Goal: Register for event/course

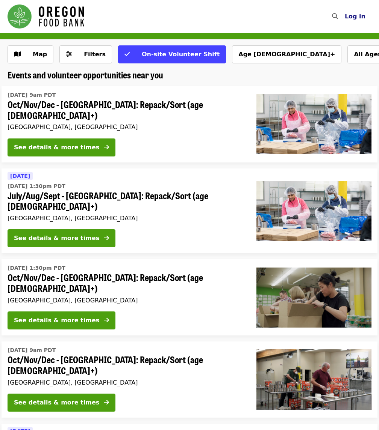
click at [360, 20] on button "Log in" at bounding box center [354, 16] width 33 height 15
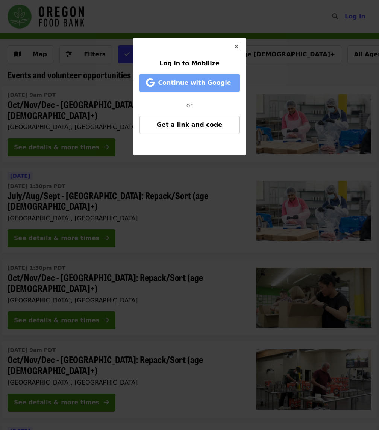
click at [199, 80] on span "Continue with Google" at bounding box center [194, 82] width 73 height 7
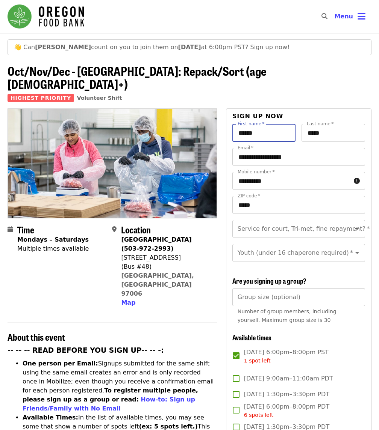
drag, startPoint x: 258, startPoint y: 124, endPoint x: 202, endPoint y: 118, distance: 56.3
type input "******"
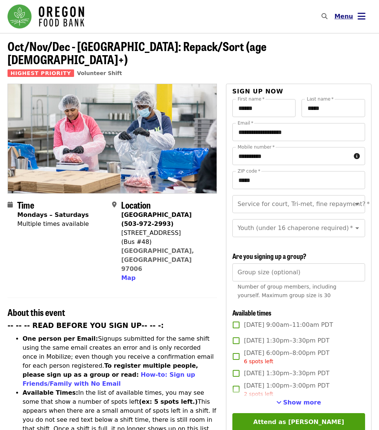
click at [358, 18] on icon "bars icon" at bounding box center [361, 16] width 8 height 11
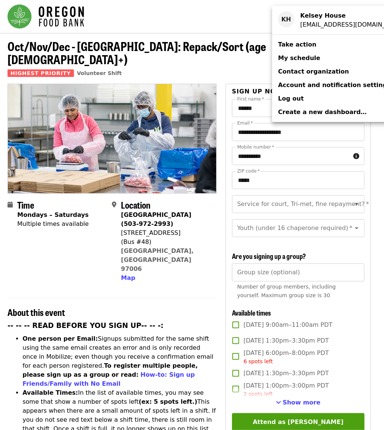
click at [309, 57] on span "My schedule" at bounding box center [299, 57] width 42 height 7
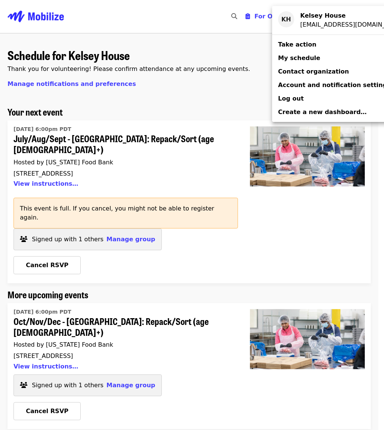
click at [112, 112] on div "Account menu" at bounding box center [192, 215] width 384 height 430
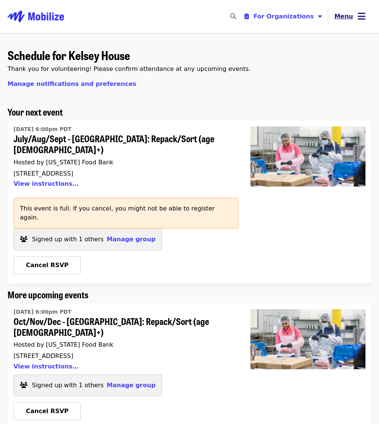
click at [357, 19] on icon "bars icon" at bounding box center [361, 16] width 8 height 11
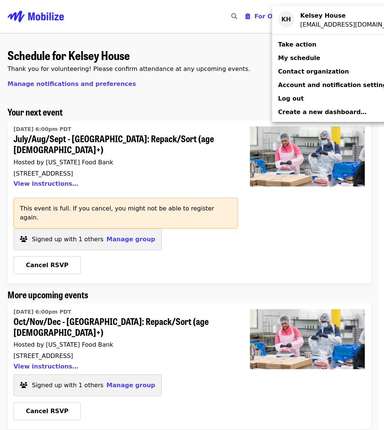
click at [44, 300] on div "Account menu" at bounding box center [192, 215] width 384 height 430
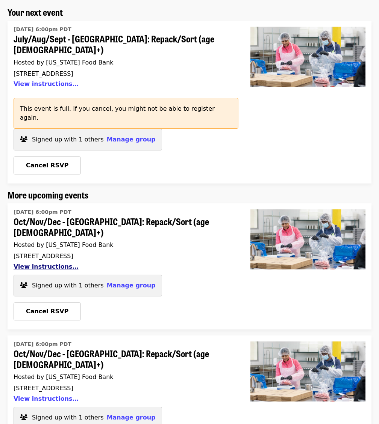
scroll to position [102, 0]
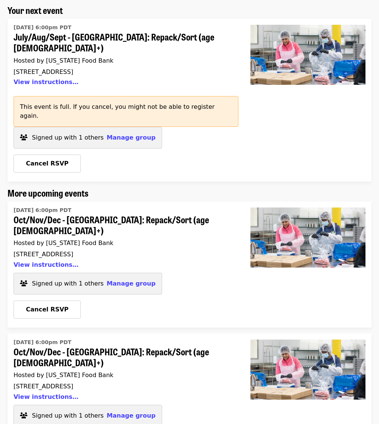
click at [71, 347] on span "Oct/Nov/Dec - [GEOGRAPHIC_DATA]: Repack/Sort (age [DEMOGRAPHIC_DATA]+)" at bounding box center [123, 358] width 219 height 22
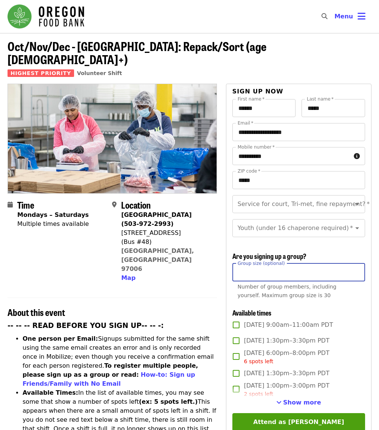
click at [296, 271] on input "Group size (optional)" at bounding box center [298, 273] width 133 height 18
type input "*"
click at [307, 248] on div "**********" at bounding box center [298, 312] width 133 height 427
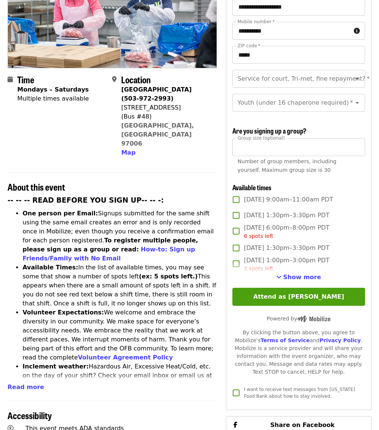
scroll to position [128, 0]
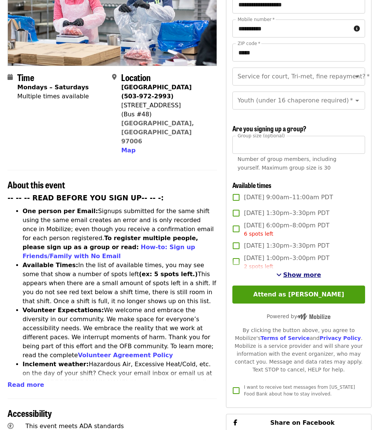
click at [306, 272] on span "Show more" at bounding box center [302, 275] width 38 height 7
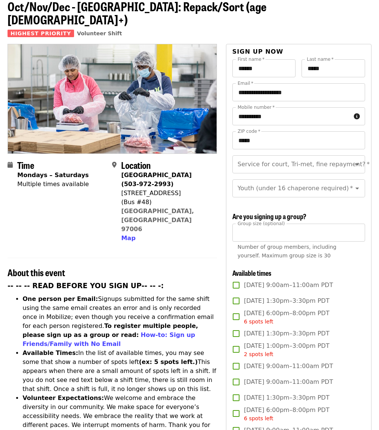
scroll to position [0, 0]
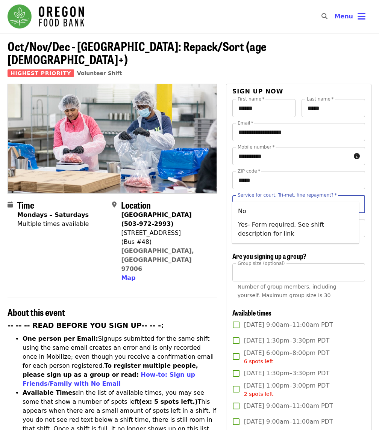
click at [261, 197] on input "Service for court, Tri-met, fine repayment?   *" at bounding box center [289, 204] width 102 height 14
click at [253, 210] on li "No" at bounding box center [295, 212] width 127 height 14
type input "**"
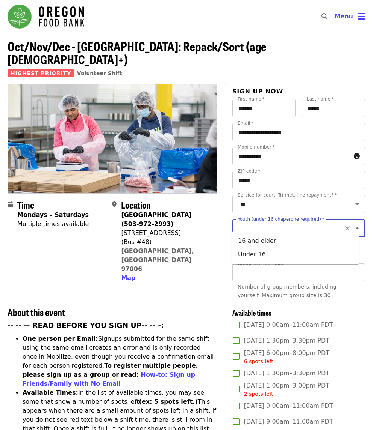
click at [253, 221] on input "Youth (under 16 chaperone required)   *" at bounding box center [289, 228] width 102 height 14
click at [252, 243] on li "16 and older" at bounding box center [295, 241] width 127 height 14
type input "**********"
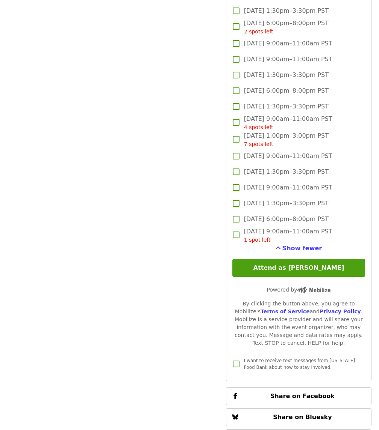
scroll to position [2012, 0]
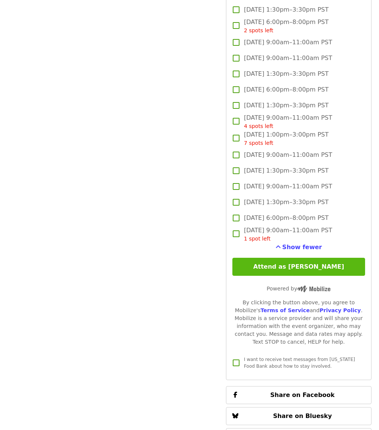
click at [275, 266] on button "Attend as Kelsey" at bounding box center [298, 267] width 133 height 18
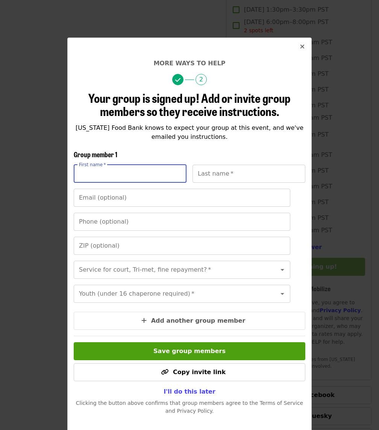
click at [154, 176] on input "First name   *" at bounding box center [130, 174] width 113 height 18
type input "******"
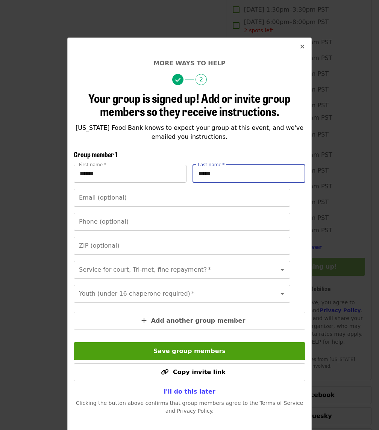
type input "*****"
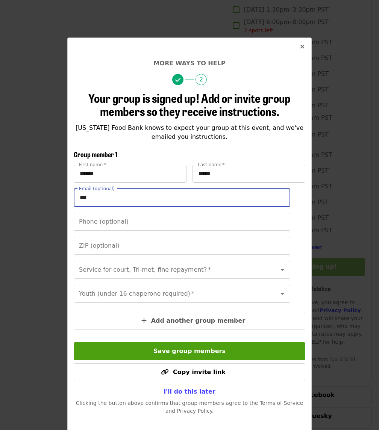
type input "**********"
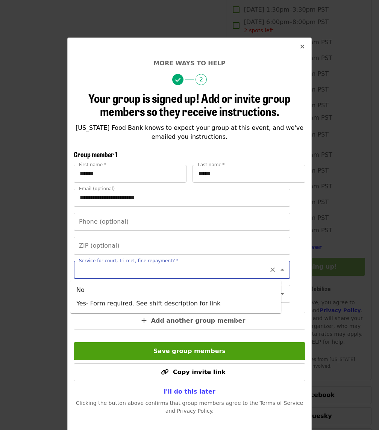
click at [130, 275] on input "Service for court, Tri-met, fine repayment?   *" at bounding box center [173, 270] width 186 height 14
click at [93, 286] on li "No" at bounding box center [175, 291] width 211 height 14
type input "**"
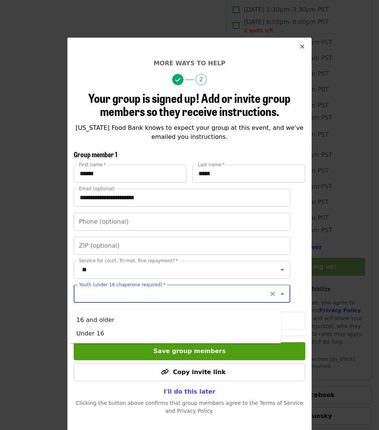
click at [96, 298] on input "Youth (under 16 chaperone required)   *" at bounding box center [173, 294] width 186 height 14
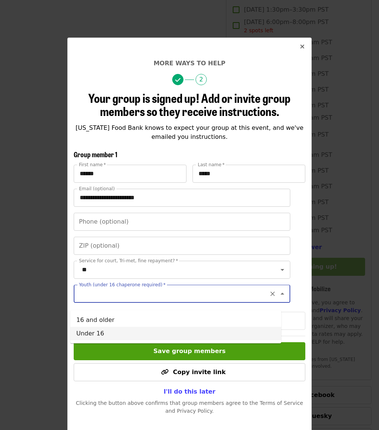
click at [92, 333] on li "Under 16" at bounding box center [175, 334] width 211 height 14
type input "********"
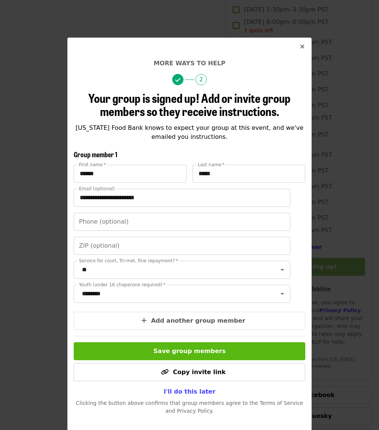
click at [159, 355] on span "Save group members" at bounding box center [189, 351] width 72 height 7
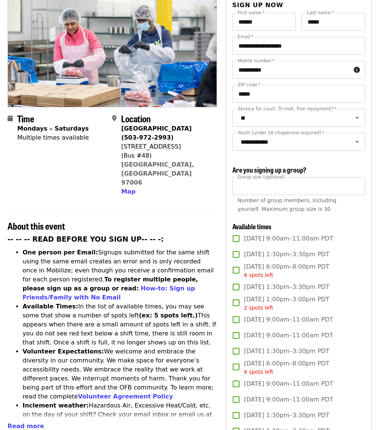
scroll to position [0, 0]
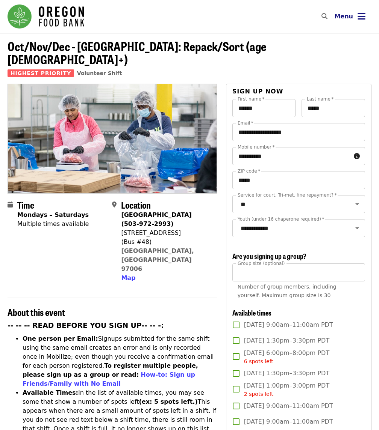
click at [353, 21] on button "Menu" at bounding box center [349, 17] width 43 height 18
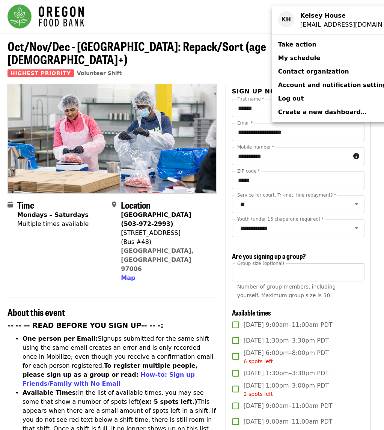
click at [294, 54] on span "My schedule" at bounding box center [299, 57] width 42 height 7
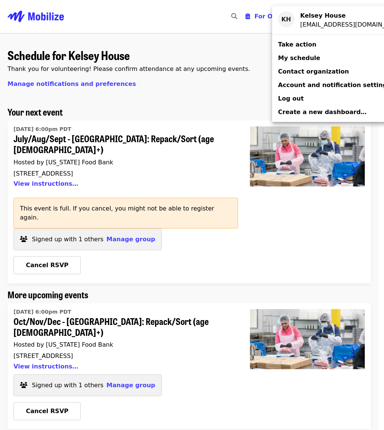
click at [122, 142] on div "Account menu" at bounding box center [192, 215] width 384 height 430
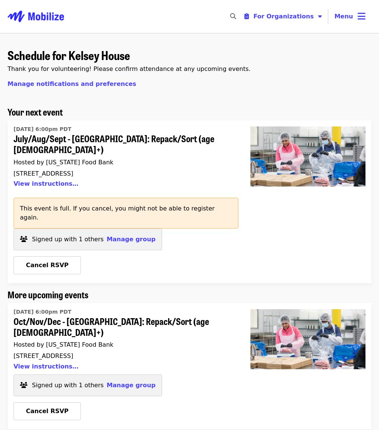
click at [107, 140] on span "July/Aug/Sept - [GEOGRAPHIC_DATA]: Repack/Sort (age [DEMOGRAPHIC_DATA]+)" at bounding box center [123, 144] width 219 height 22
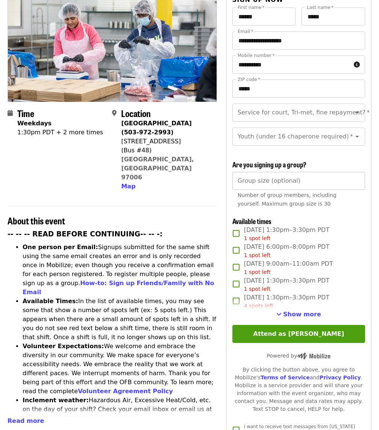
scroll to position [95, 0]
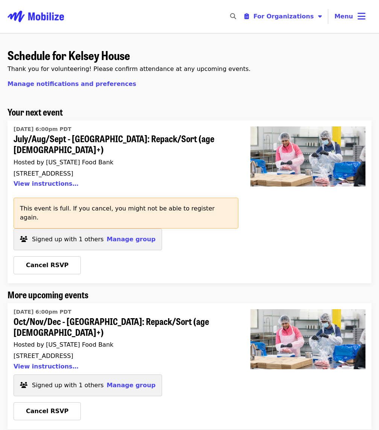
click at [97, 316] on span "Oct/Nov/Dec - [GEOGRAPHIC_DATA]: Repack/Sort (age [DEMOGRAPHIC_DATA]+)" at bounding box center [123, 327] width 219 height 22
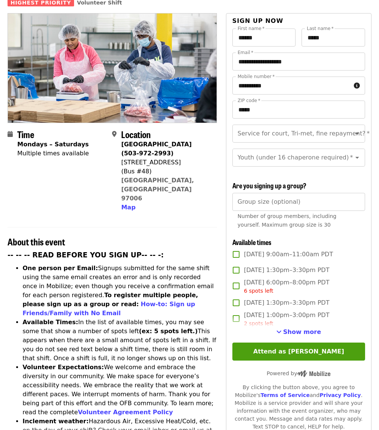
scroll to position [72, 0]
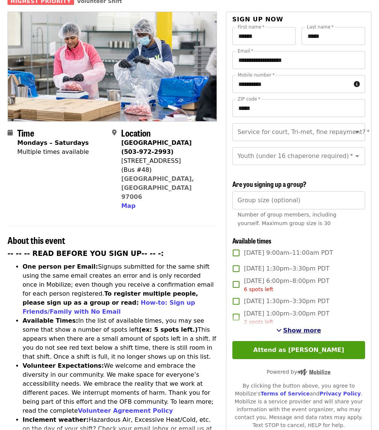
click at [308, 327] on span "Show more" at bounding box center [302, 330] width 38 height 7
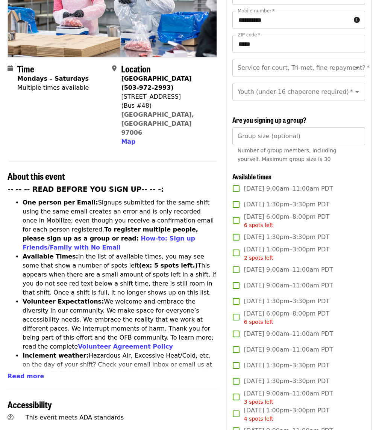
scroll to position [0, 0]
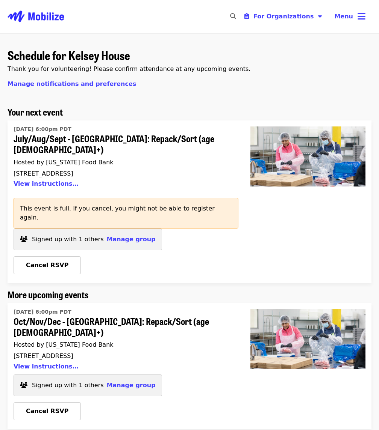
click at [77, 134] on span "July/Aug/Sept - [GEOGRAPHIC_DATA]: Repack/Sort (age [DEMOGRAPHIC_DATA]+)" at bounding box center [123, 144] width 219 height 22
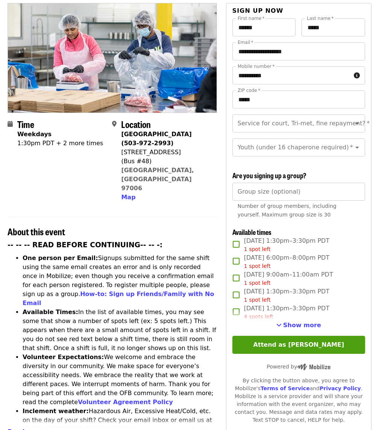
scroll to position [81, 0]
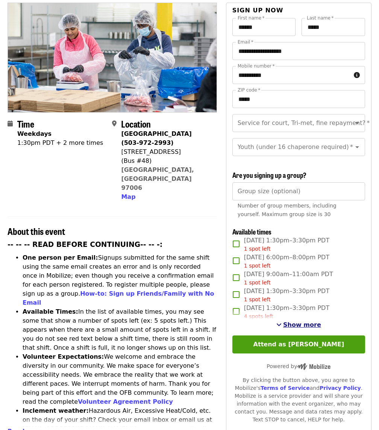
click at [295, 323] on span "Show more" at bounding box center [302, 324] width 38 height 7
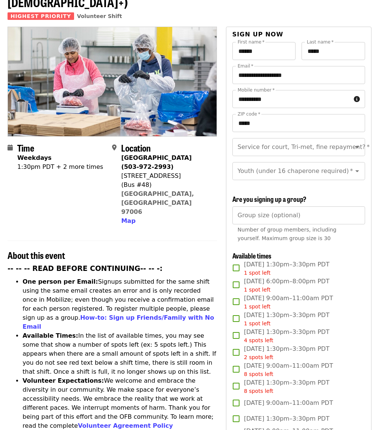
scroll to position [0, 0]
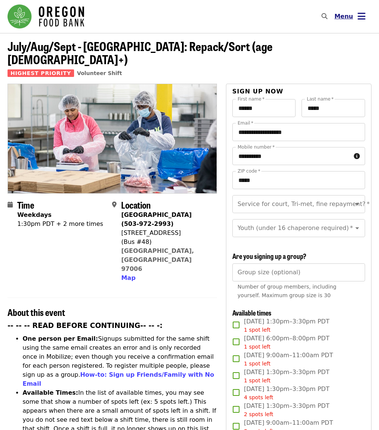
click at [358, 16] on icon "bars icon" at bounding box center [361, 16] width 8 height 11
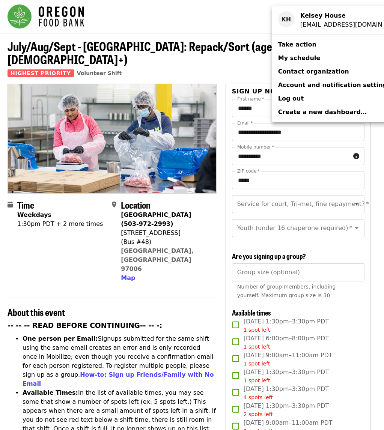
click at [299, 60] on span "My schedule" at bounding box center [299, 57] width 42 height 7
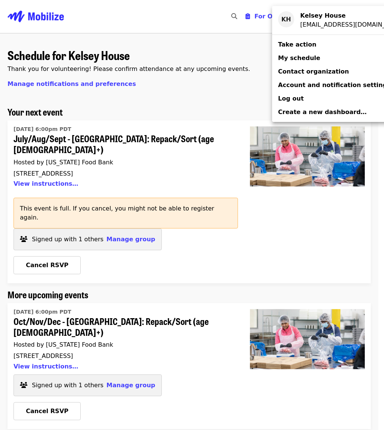
click at [197, 269] on div "Account menu" at bounding box center [192, 215] width 384 height 430
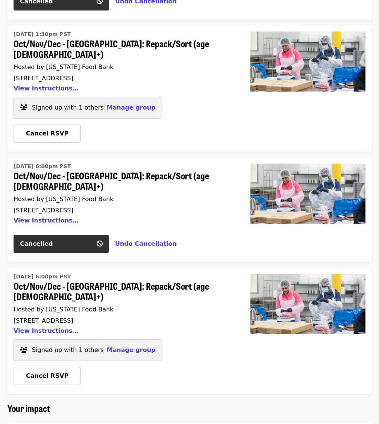
scroll to position [674, 0]
click at [69, 281] on span "Oct/Nov/Dec - [GEOGRAPHIC_DATA]: Repack/Sort (age [DEMOGRAPHIC_DATA]+)" at bounding box center [123, 292] width 219 height 22
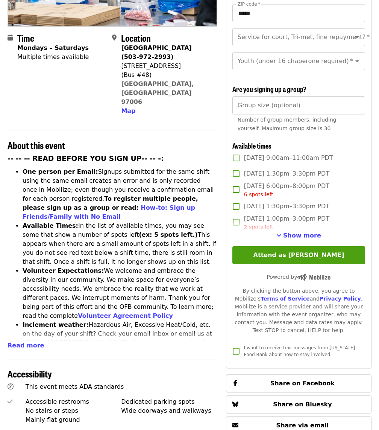
scroll to position [169, 0]
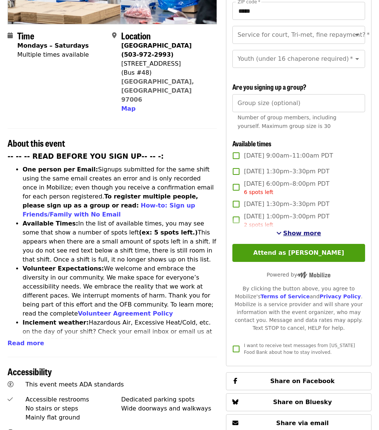
click at [300, 232] on span "Show more" at bounding box center [302, 233] width 38 height 7
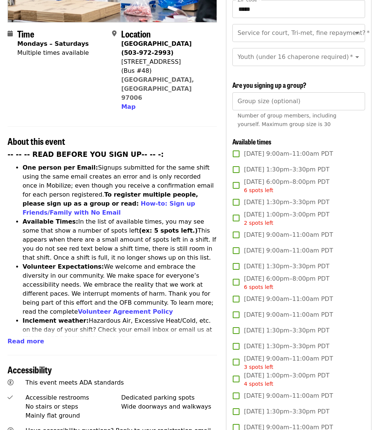
scroll to position [0, 0]
